Goal: Task Accomplishment & Management: Manage account settings

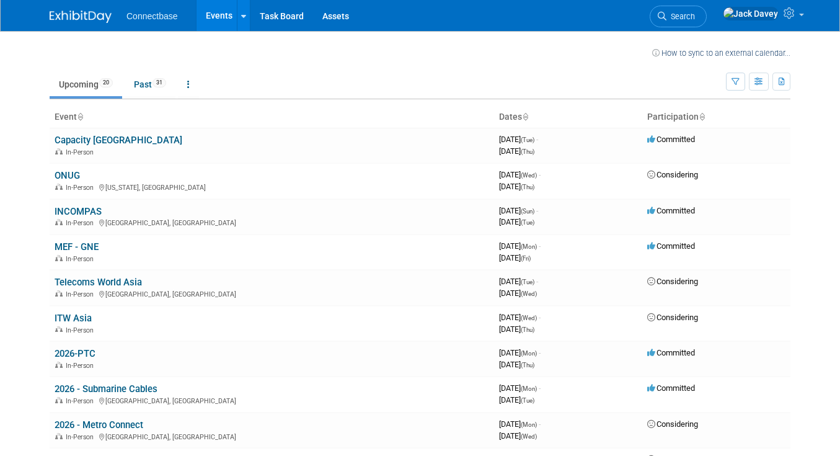
click at [89, 124] on th "Event" at bounding box center [272, 117] width 444 height 21
click at [89, 136] on link "Capacity [GEOGRAPHIC_DATA]" at bounding box center [119, 140] width 128 height 11
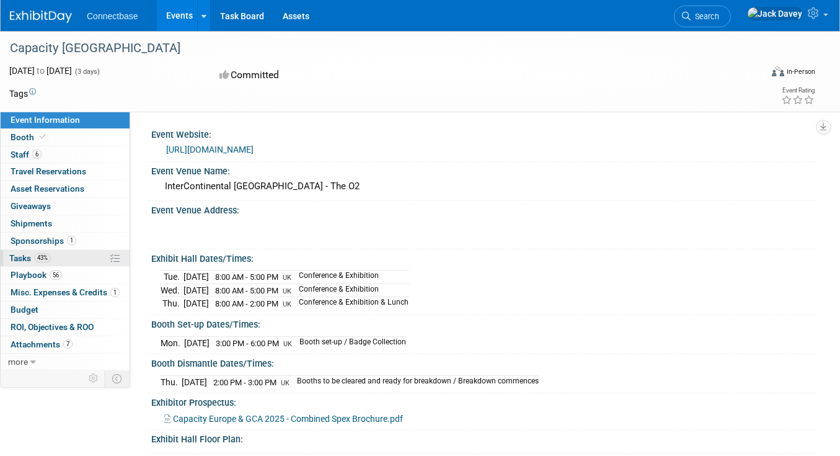
click at [53, 262] on link "43% Tasks 43%" at bounding box center [65, 258] width 129 height 17
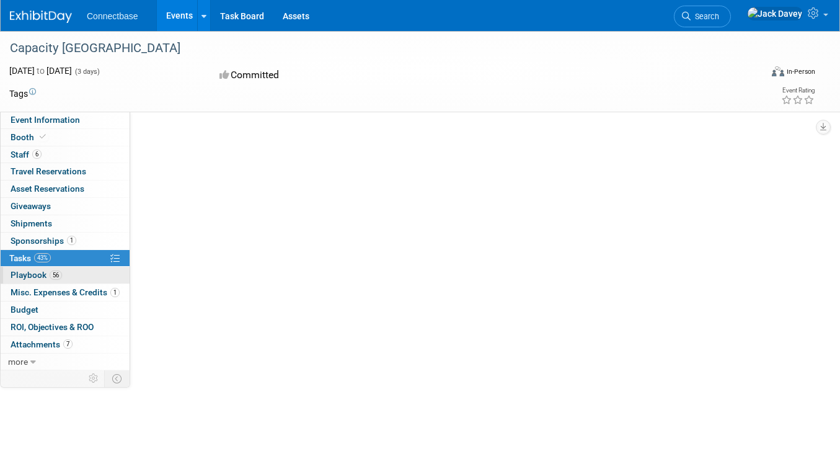
click at [53, 270] on span "56" at bounding box center [56, 274] width 12 height 9
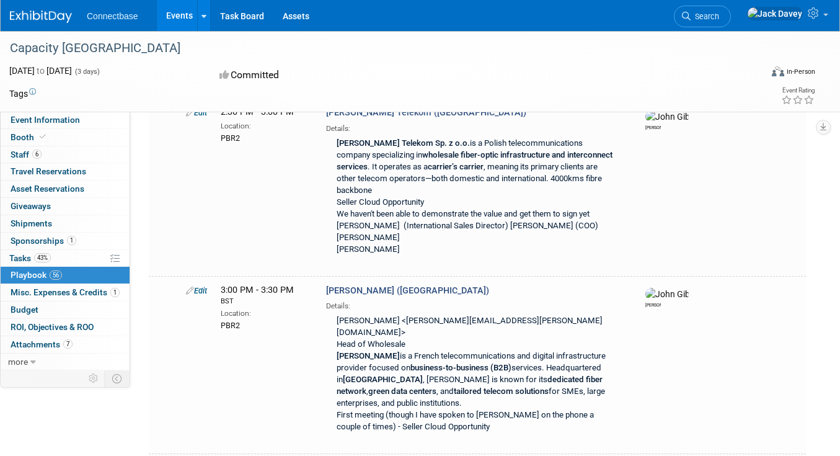
scroll to position [4772, 0]
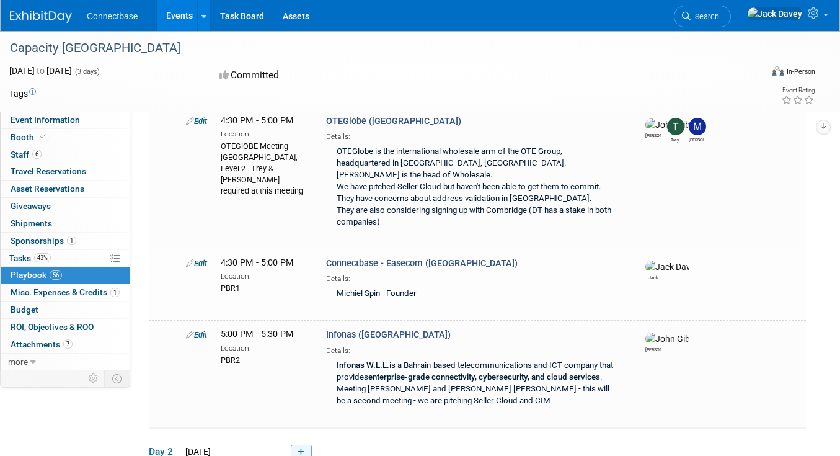
click at [309, 444] on link at bounding box center [301, 451] width 21 height 15
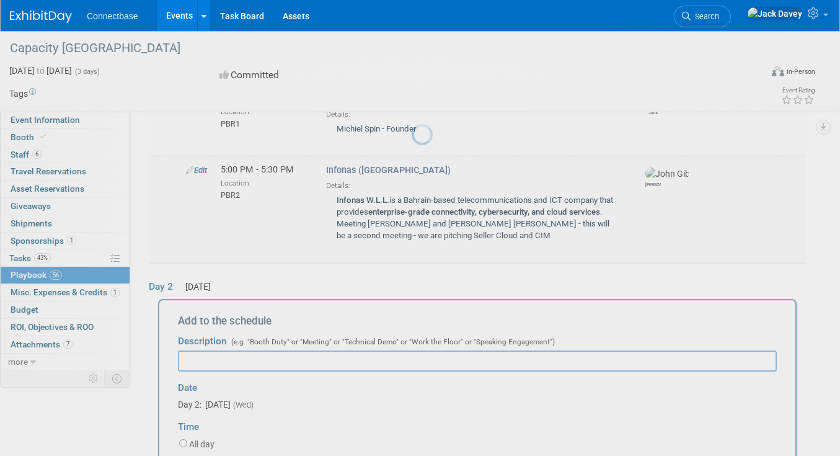
scroll to position [0, 0]
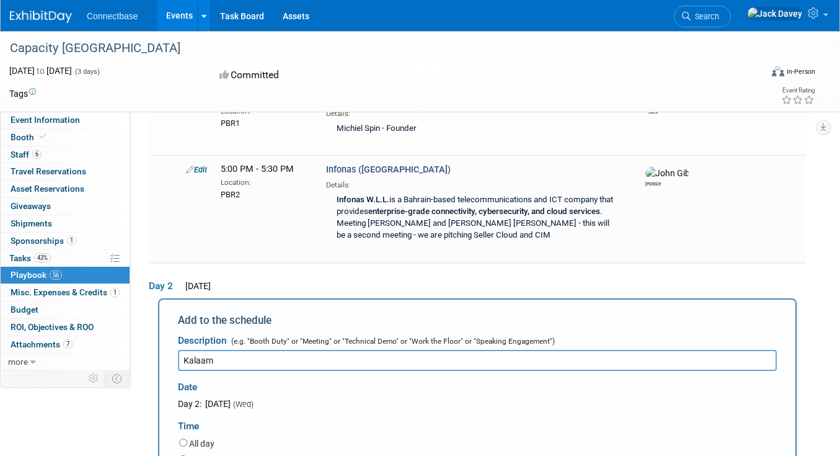
click at [180, 350] on input "Kalaam" at bounding box center [477, 360] width 599 height 21
type input "Connectbase - Kalaam"
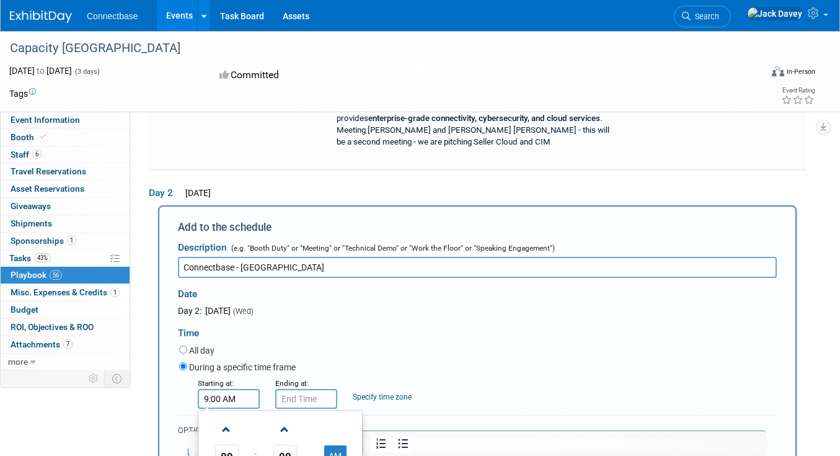
scroll to position [3121, 0]
click at [219, 443] on span "09" at bounding box center [227, 454] width 24 height 22
click at [334, 412] on td "03" at bounding box center [340, 428] width 40 height 33
click at [330, 444] on button "AM" at bounding box center [335, 454] width 22 height 21
type input "3:00 PM"
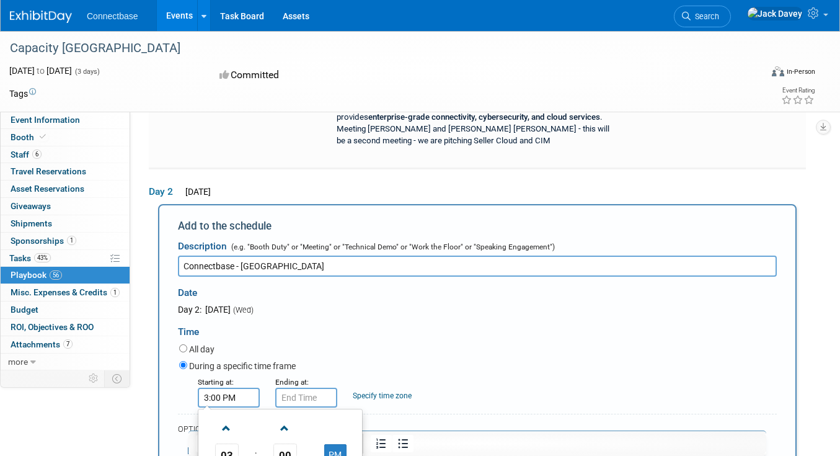
click at [320, 375] on div "Ending at:" at bounding box center [304, 381] width 59 height 12
click at [318, 387] on input "3:00 PM" at bounding box center [306, 397] width 62 height 20
click at [357, 443] on span "00" at bounding box center [363, 454] width 24 height 22
click at [375, 445] on td "30" at bounding box center [378, 461] width 40 height 33
type input "3:30 PM"
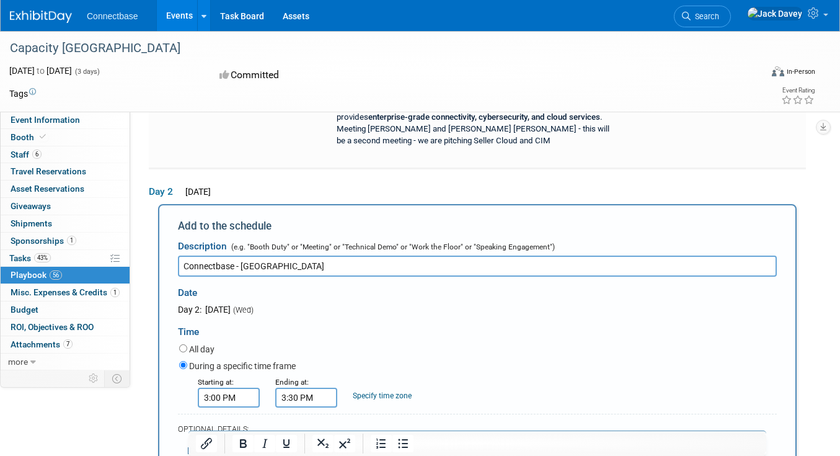
click at [389, 303] on div "Day 2: October 22, 2025 (Wed)" at bounding box center [297, 309] width 239 height 12
paste input "meeting room (633/636)"
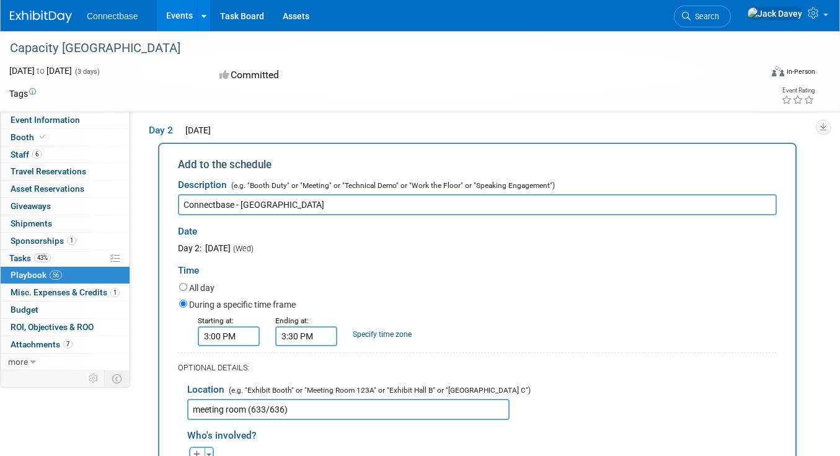
scroll to position [3183, 0]
type input "meeting room (633/636)"
click at [199, 450] on icon "button" at bounding box center [196, 453] width 7 height 7
select select
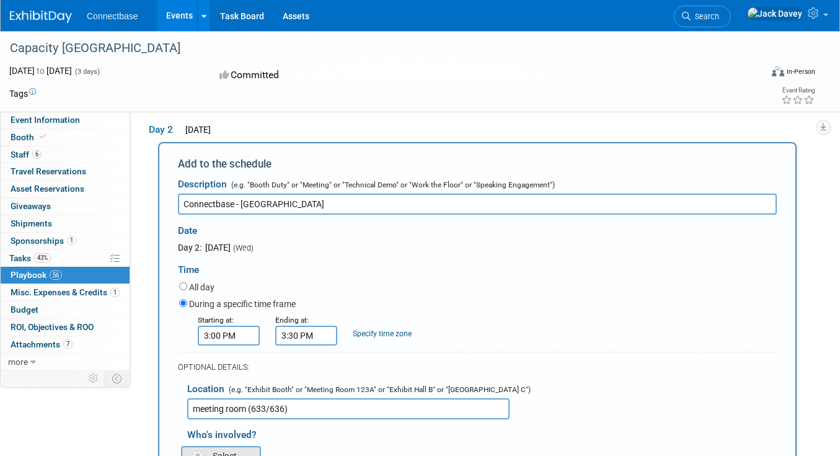
type input "jack"
select select "642fc188-1af2-4829-9343-26efdef3a88c"
click at [238, 446] on button "button" at bounding box center [244, 454] width 16 height 16
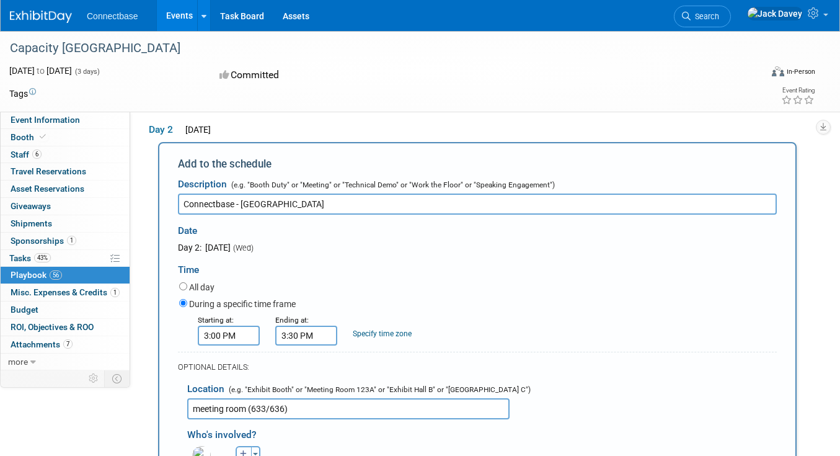
select select
type input "tre"
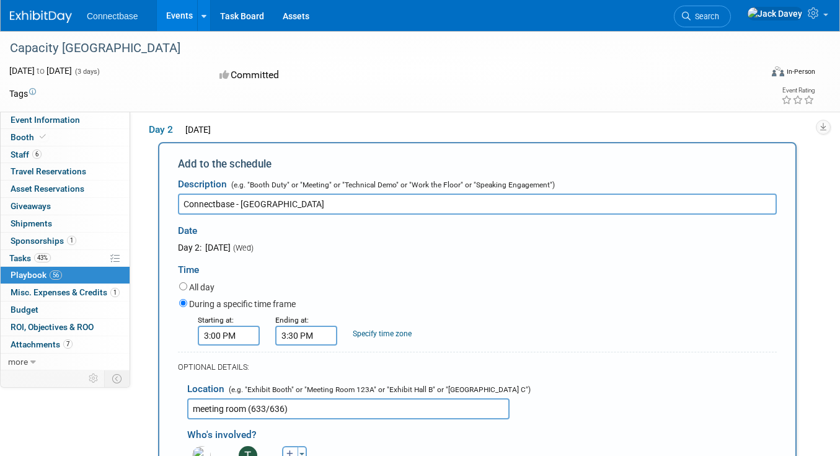
click at [288, 446] on button "button" at bounding box center [290, 454] width 16 height 16
select select
type input "mary"
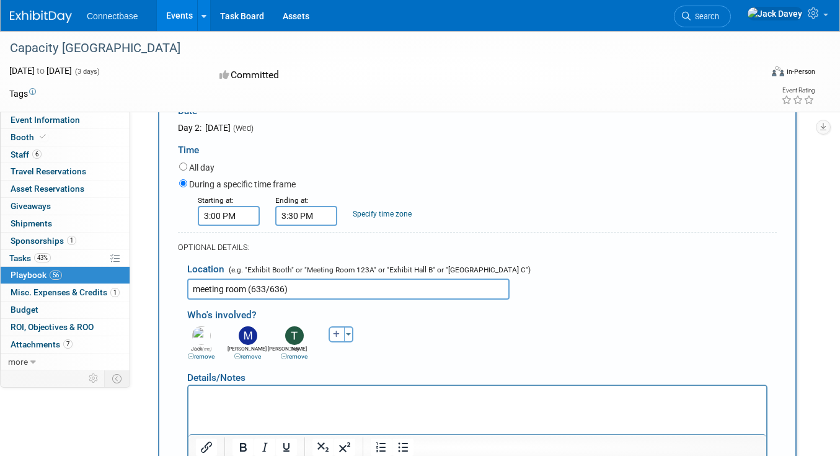
scroll to position [3336, 0]
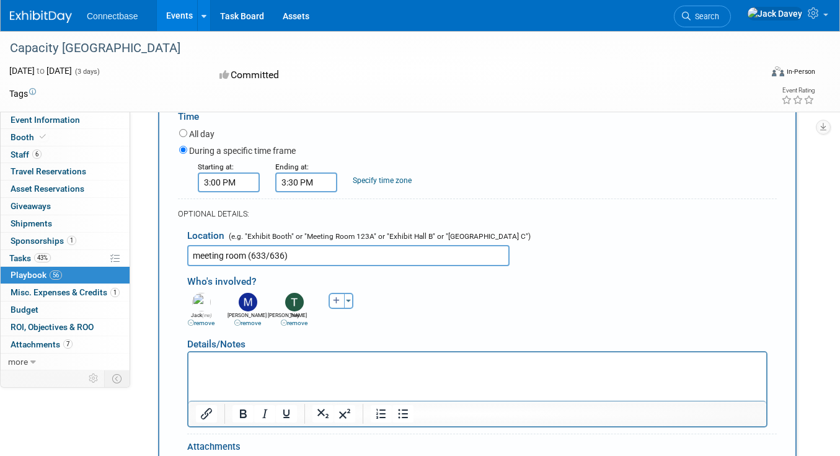
click at [327, 365] on p "Rich Text Area. Press ALT-0 for help." at bounding box center [477, 362] width 563 height 12
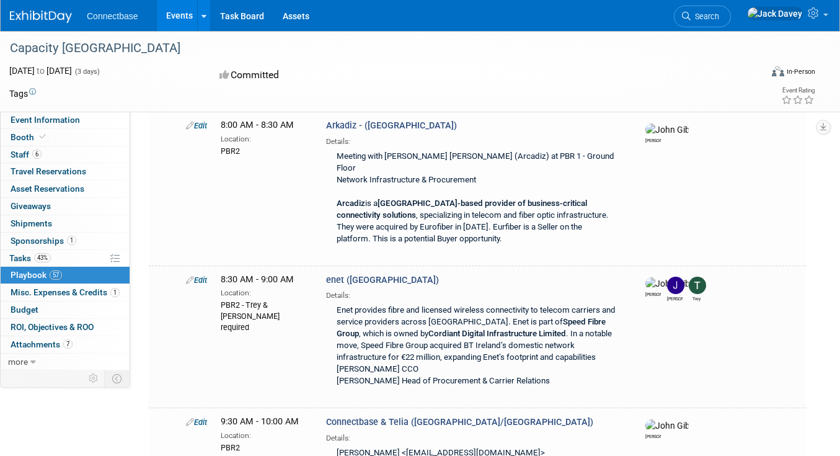
scroll to position [0, 0]
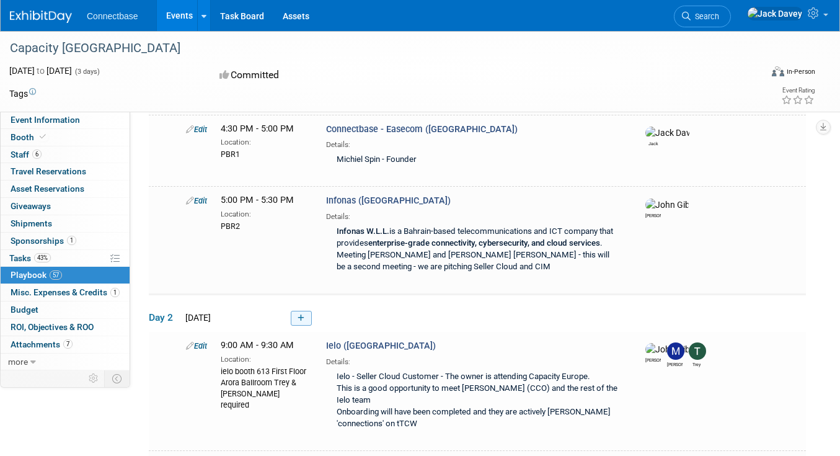
click at [302, 311] on link at bounding box center [301, 318] width 21 height 15
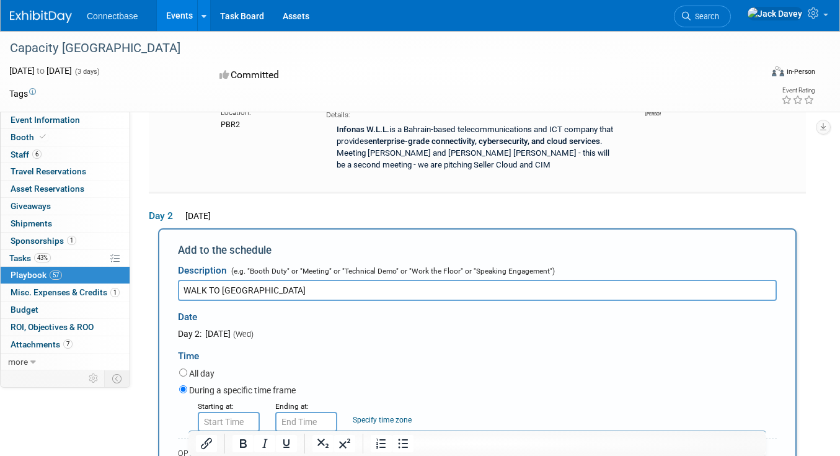
scroll to position [3100, 0]
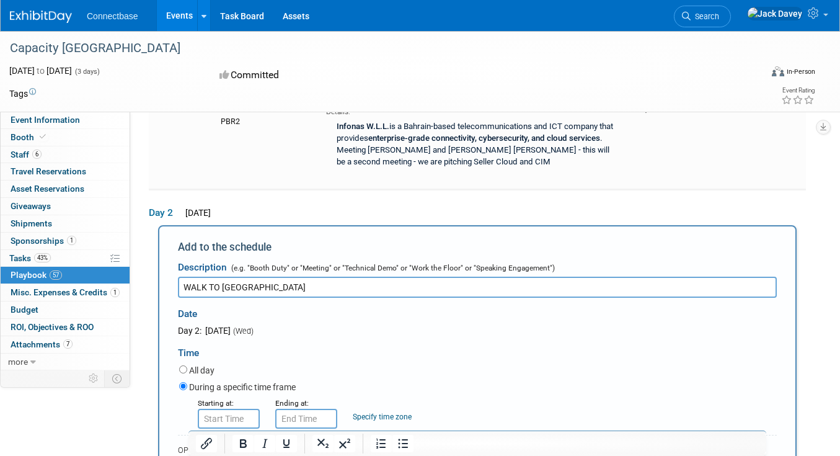
type input "WALK TO KALAAM MEETING ROOM"
click at [236, 408] on input "8:00 AM" at bounding box center [229, 418] width 62 height 20
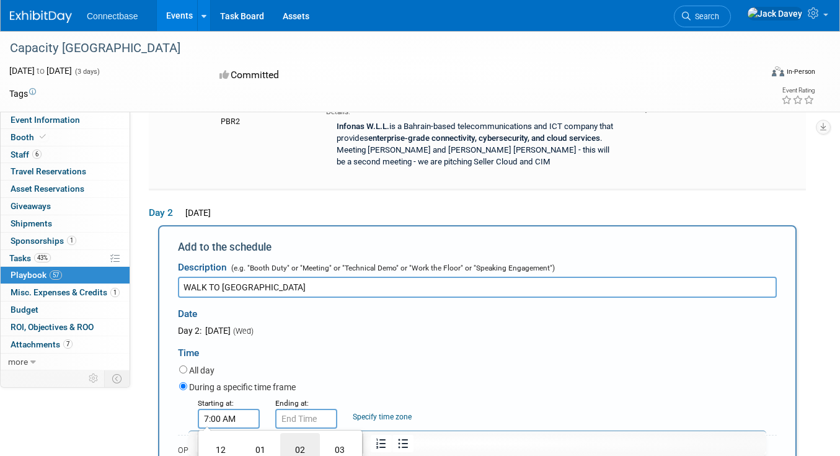
click at [304, 433] on td "02" at bounding box center [300, 449] width 40 height 33
type input "2:00 AM"
click at [306, 408] on input "text" at bounding box center [306, 418] width 62 height 20
type input "2:00 AM"
click at [239, 408] on input "2:00 AM" at bounding box center [229, 418] width 62 height 20
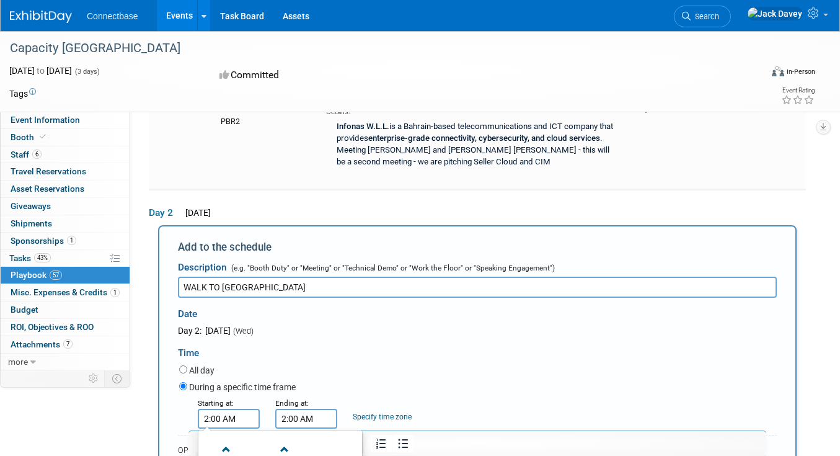
type input "2:50 PM"
click at [310, 396] on div "Ending at:" at bounding box center [304, 402] width 59 height 12
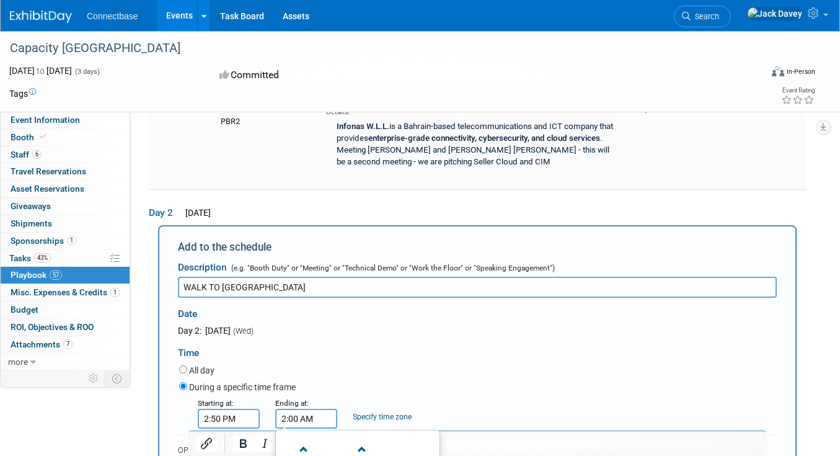
click at [310, 408] on input "2:00 AM" at bounding box center [306, 418] width 62 height 20
click at [412, 433] on td "03" at bounding box center [417, 449] width 40 height 33
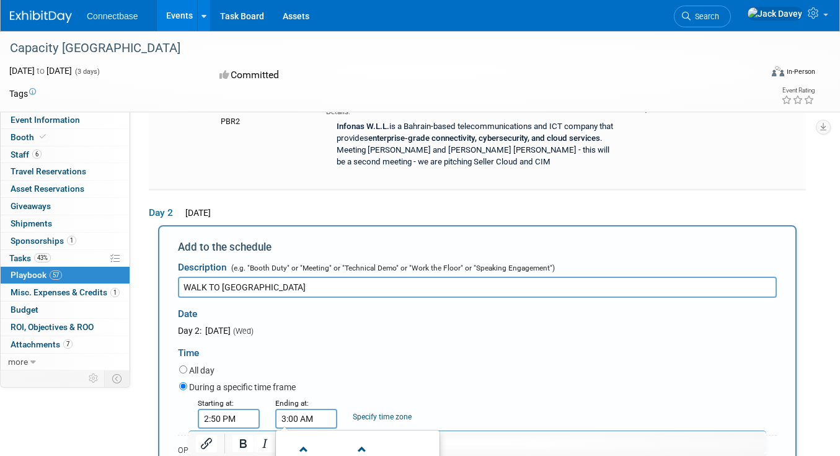
type input "3:00 PM"
click at [475, 379] on div "During a specific time frame" at bounding box center [478, 387] width 598 height 17
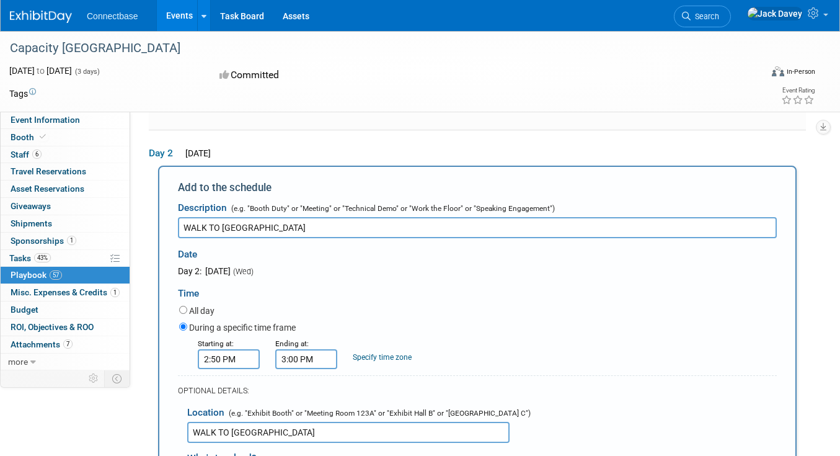
scroll to position [3171, 0]
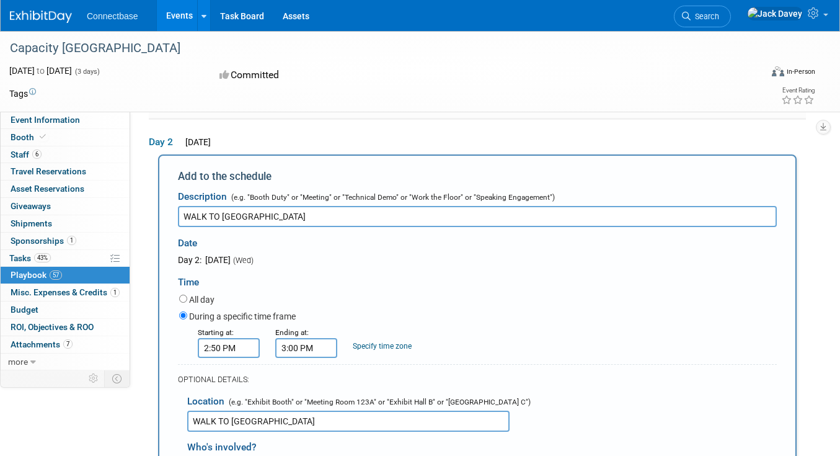
type input "WALK TO KALAAM MEETING ROOM"
select select
type input "jack"
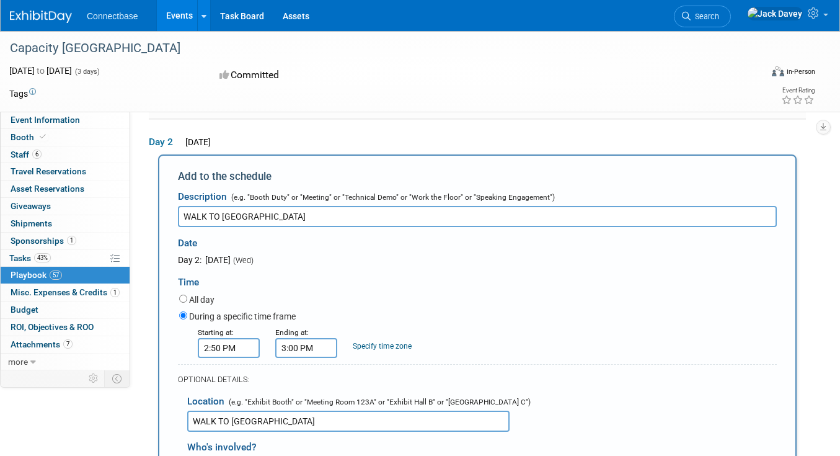
select select "642fc188-1af2-4829-9343-26efdef3a88c"
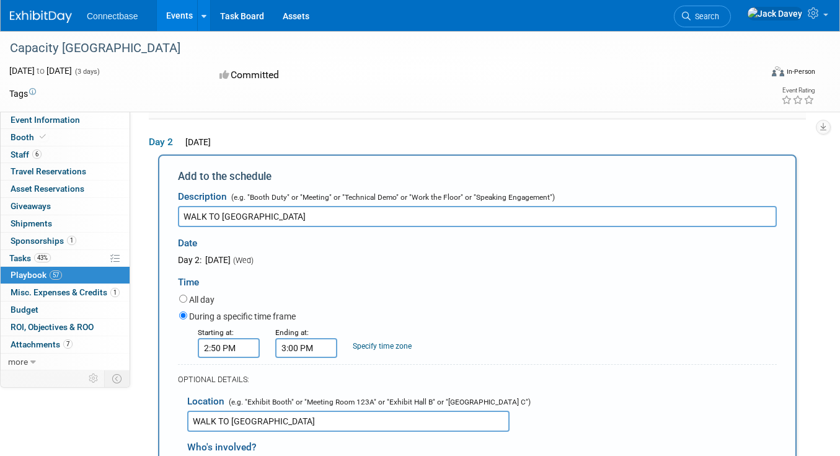
select select
type input "mary ann"
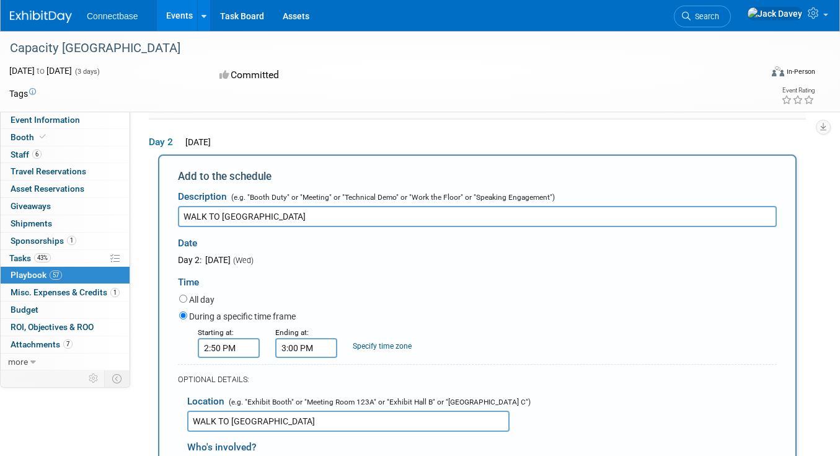
select select
type input "trey"
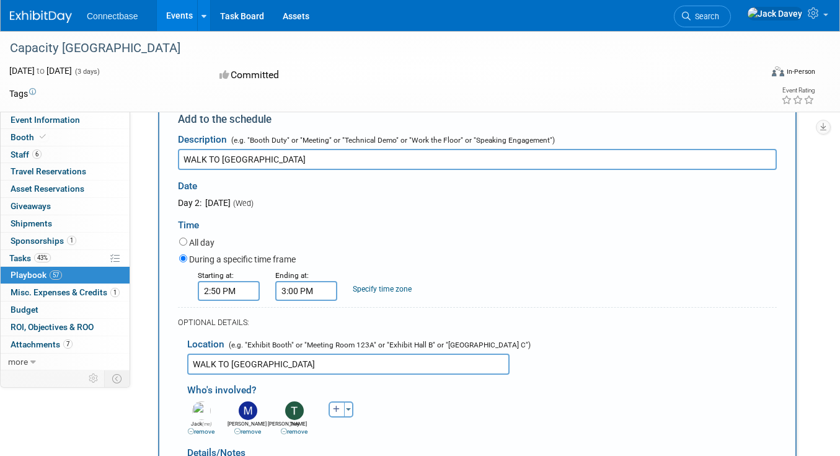
scroll to position [3285, 0]
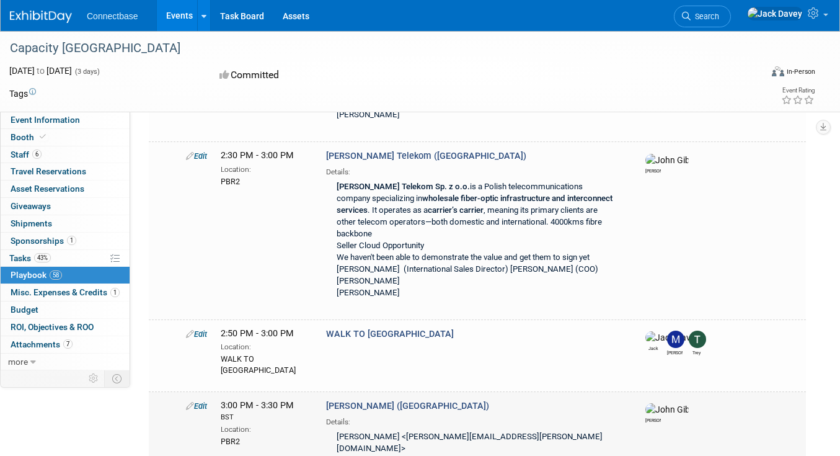
scroll to position [4740, 0]
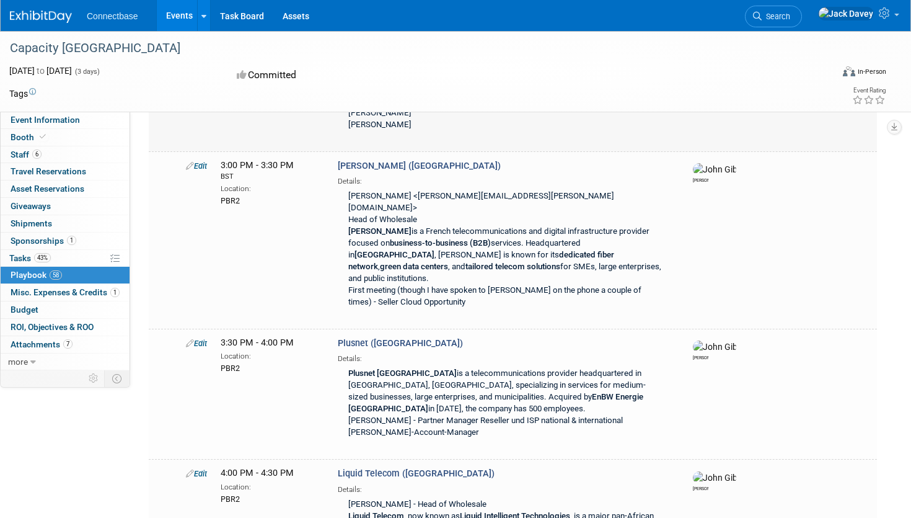
scroll to position [4572, 0]
